Goal: Task Accomplishment & Management: Manage account settings

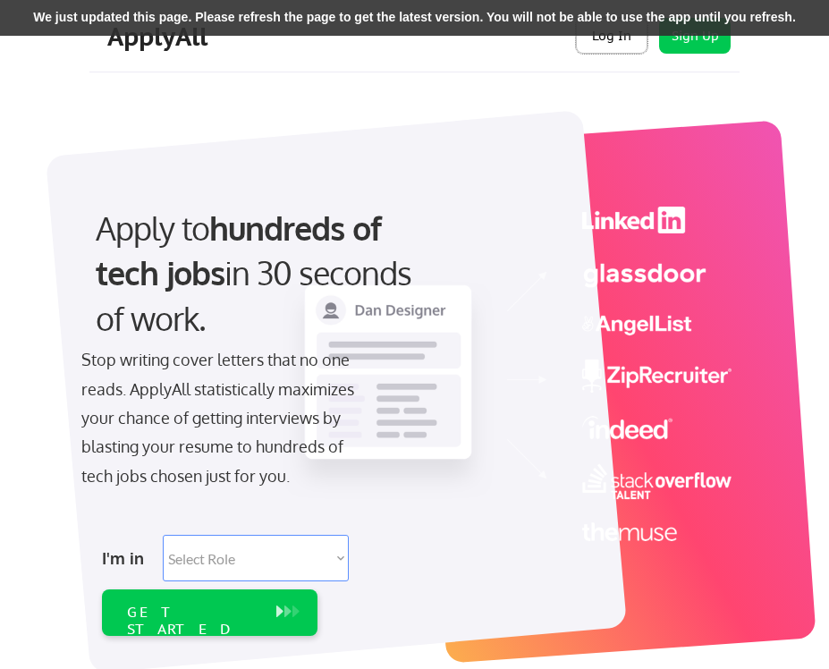
click at [608, 41] on button "Log In" at bounding box center [612, 36] width 72 height 36
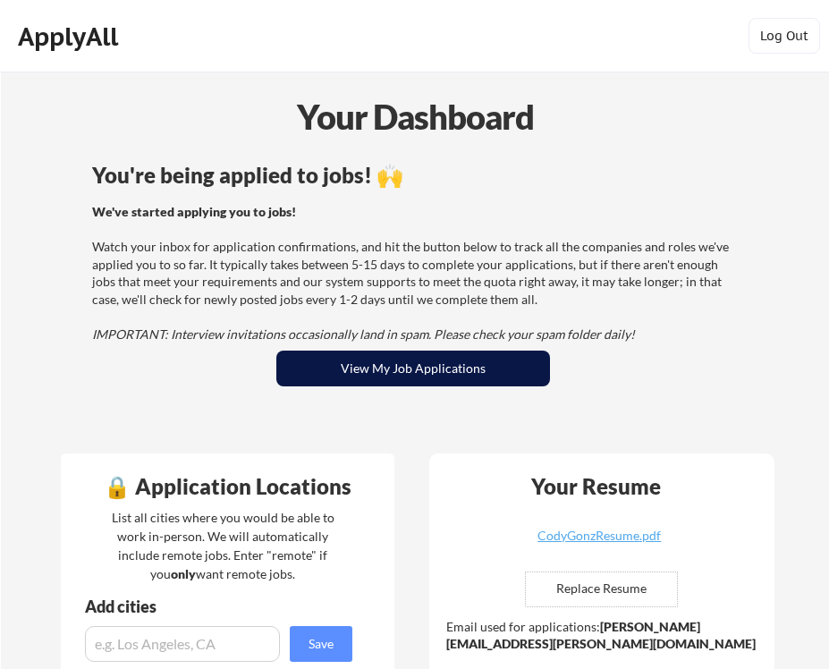
click at [456, 377] on button "View My Job Applications" at bounding box center [413, 369] width 275 height 36
